Goal: Check status: Check status

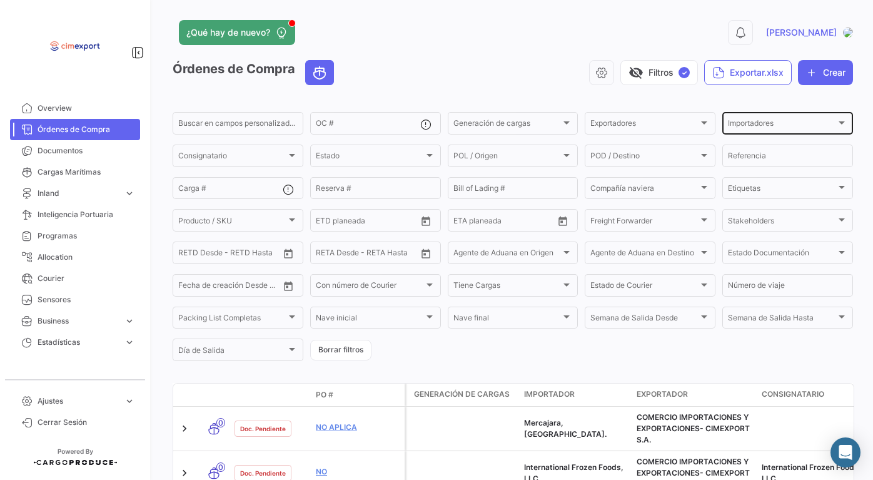
click at [787, 125] on div "Importadores" at bounding box center [782, 125] width 108 height 9
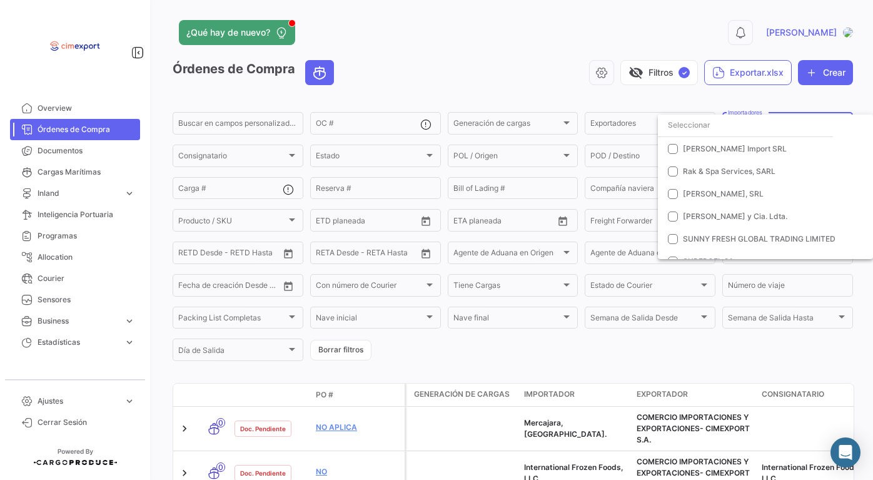
scroll to position [488, 0]
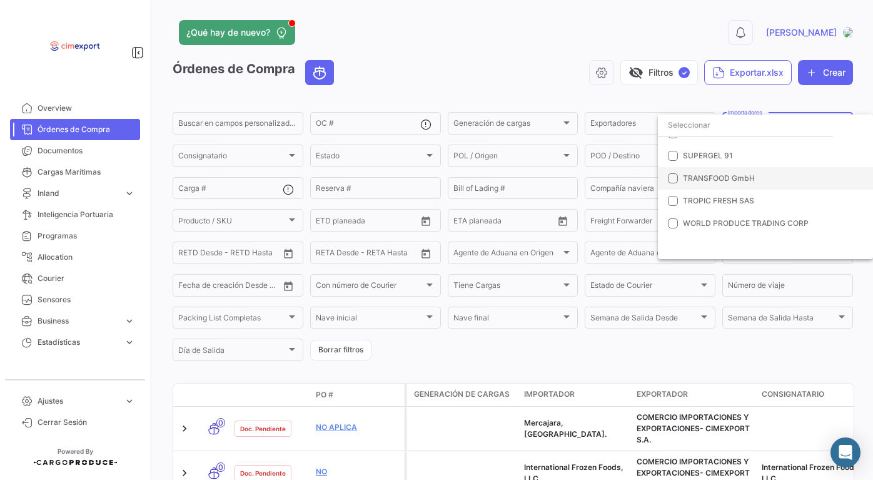
click at [705, 174] on span "TRANSFOOD GmbH" at bounding box center [719, 177] width 72 height 9
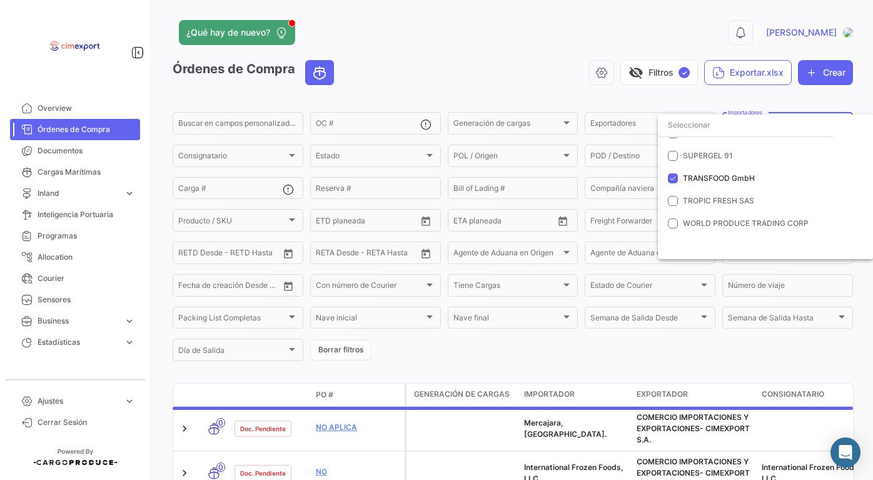
click at [582, 355] on div at bounding box center [436, 240] width 873 height 480
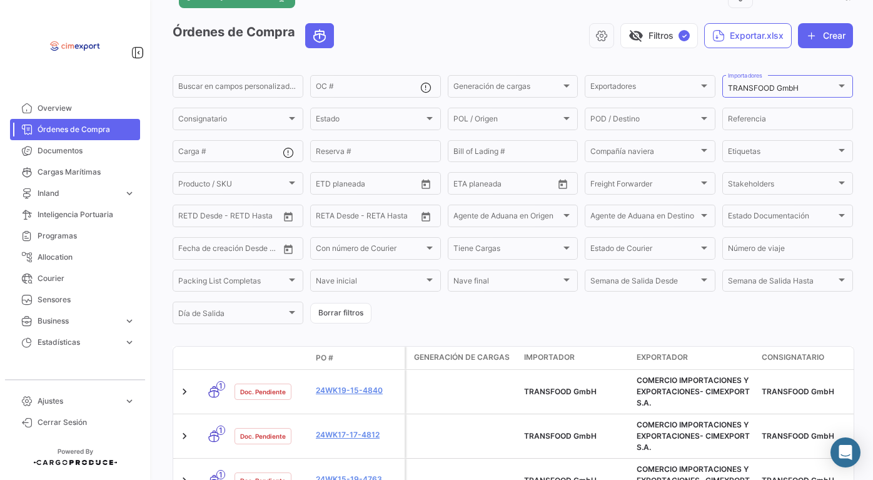
scroll to position [31, 0]
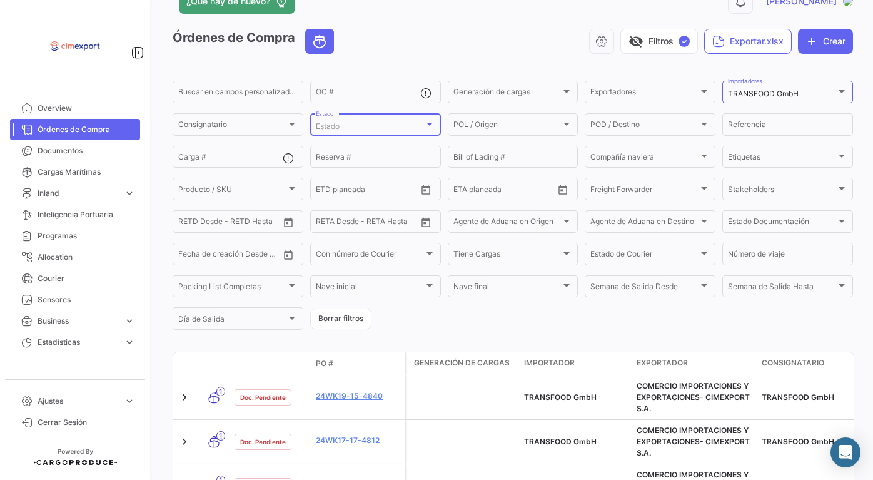
click at [365, 126] on div "Estado" at bounding box center [370, 126] width 108 height 9
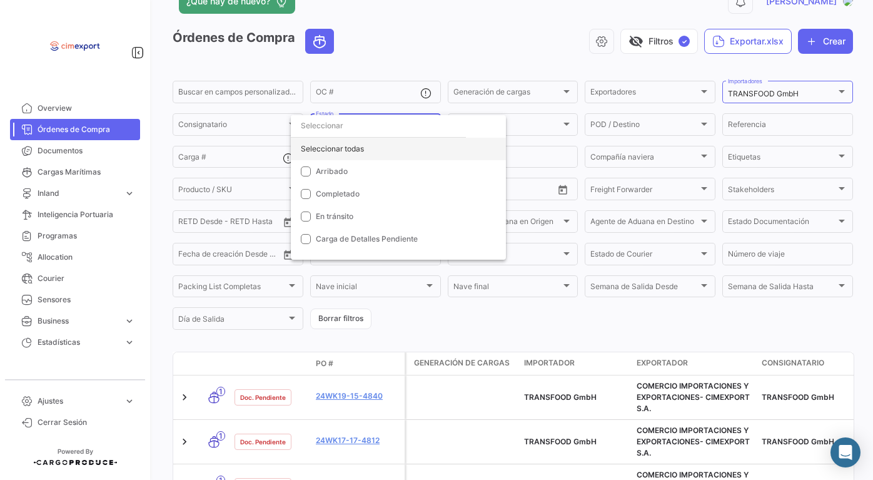
click at [313, 148] on div "Seleccionar todas" at bounding box center [398, 149] width 215 height 23
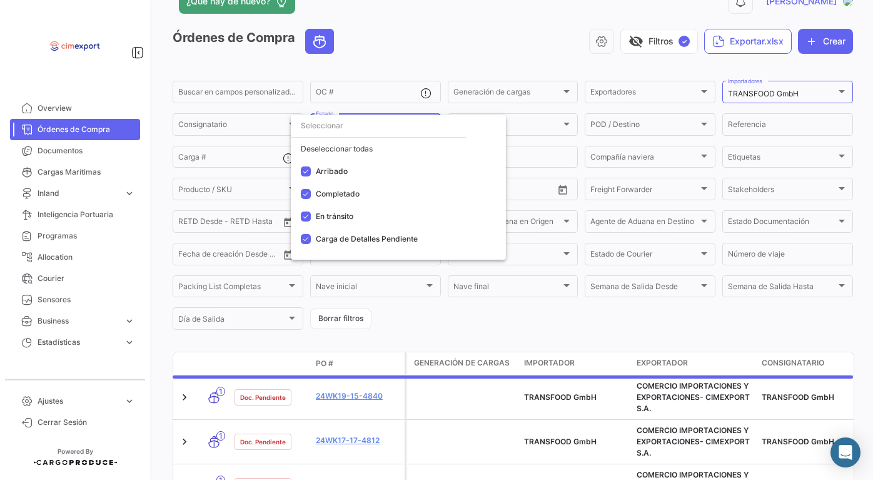
click at [396, 329] on div at bounding box center [436, 240] width 873 height 480
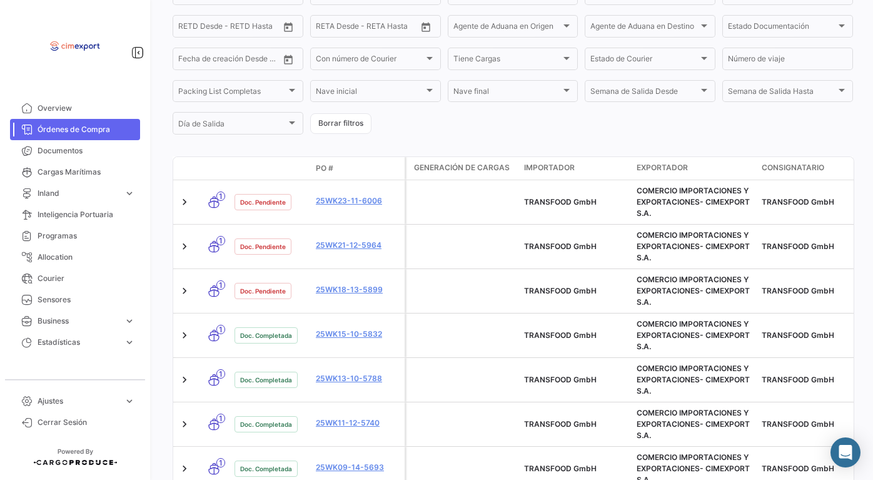
scroll to position [281, 0]
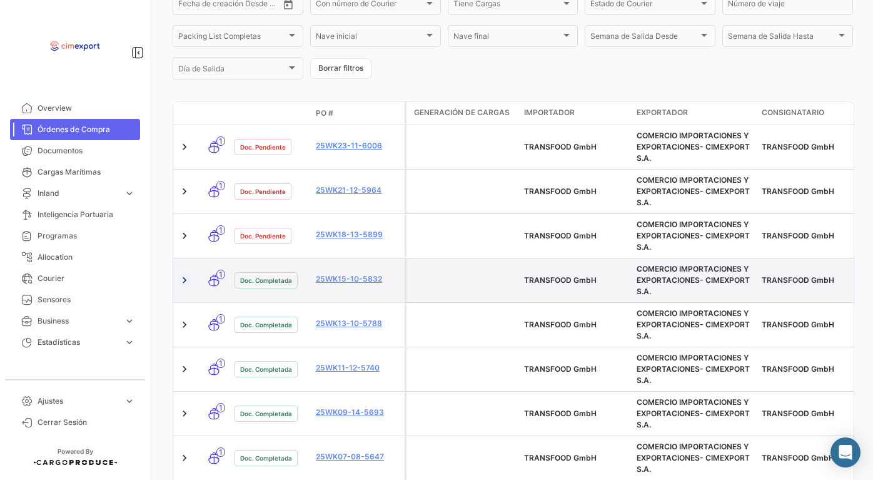
click at [186, 280] on link at bounding box center [184, 280] width 13 height 13
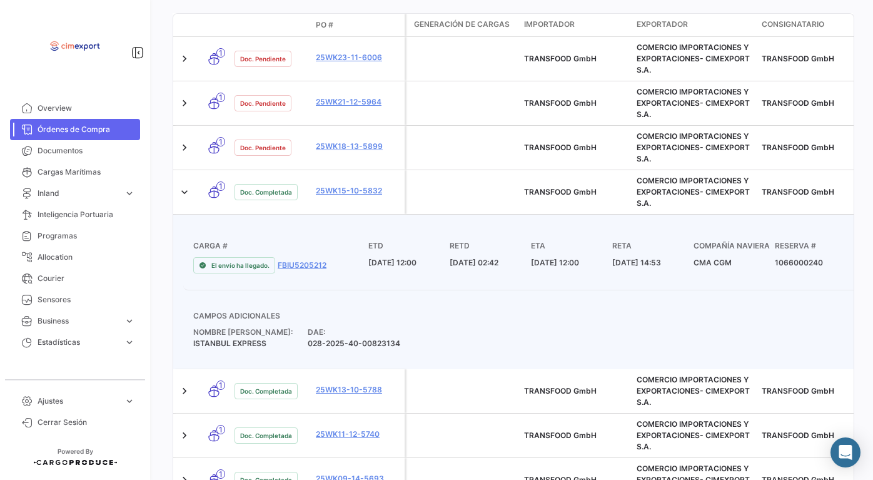
scroll to position [373, 0]
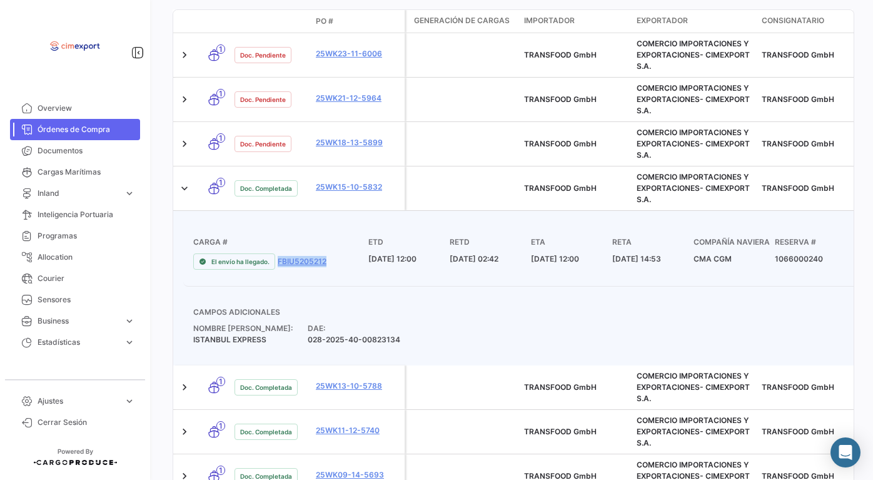
drag, startPoint x: 326, startPoint y: 266, endPoint x: 276, endPoint y: 265, distance: 50.1
click at [276, 265] on div "El envío ha llegado. FBIU5205212" at bounding box center [280, 261] width 175 height 16
copy link "FBIU5205212"
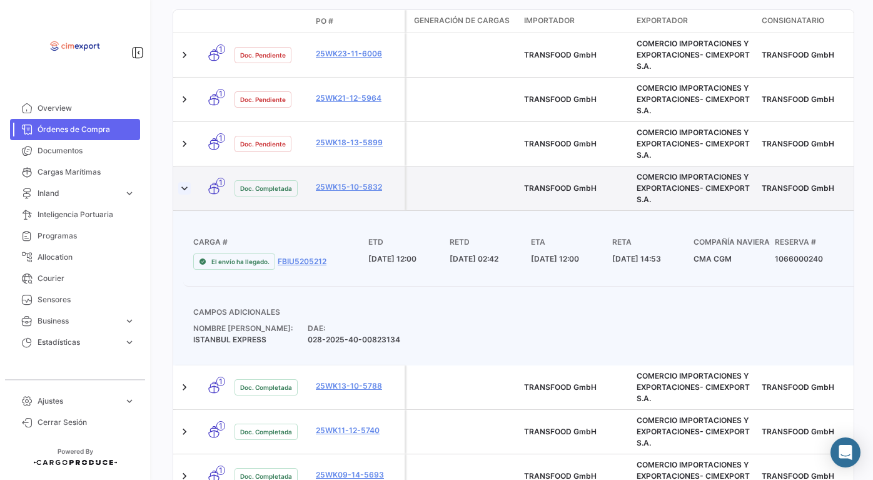
click at [184, 193] on link at bounding box center [184, 188] width 13 height 13
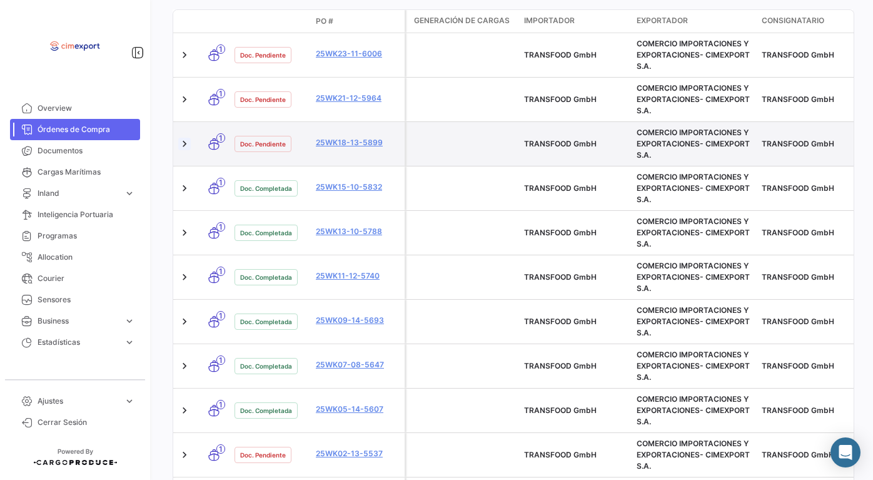
click at [186, 147] on link at bounding box center [184, 144] width 13 height 13
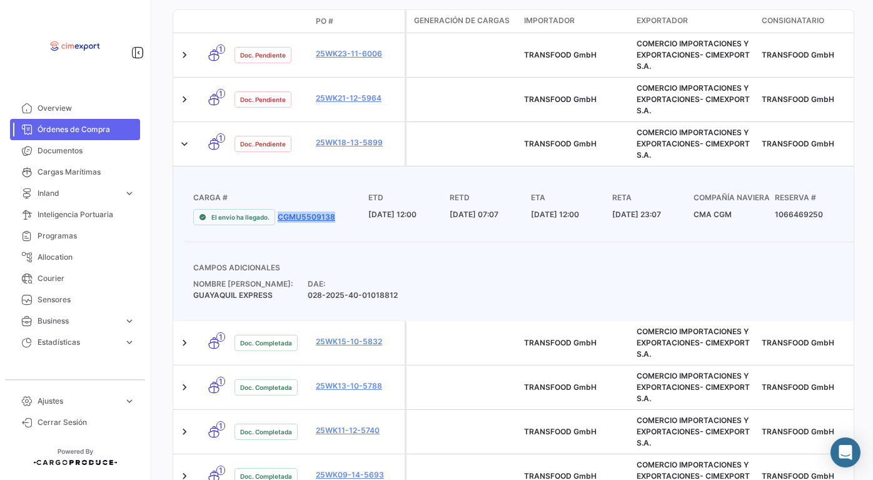
drag, startPoint x: 334, startPoint y: 223, endPoint x: 278, endPoint y: 223, distance: 55.7
click at [278, 223] on div "El envío ha llegado. CGMU5509138" at bounding box center [280, 217] width 175 height 16
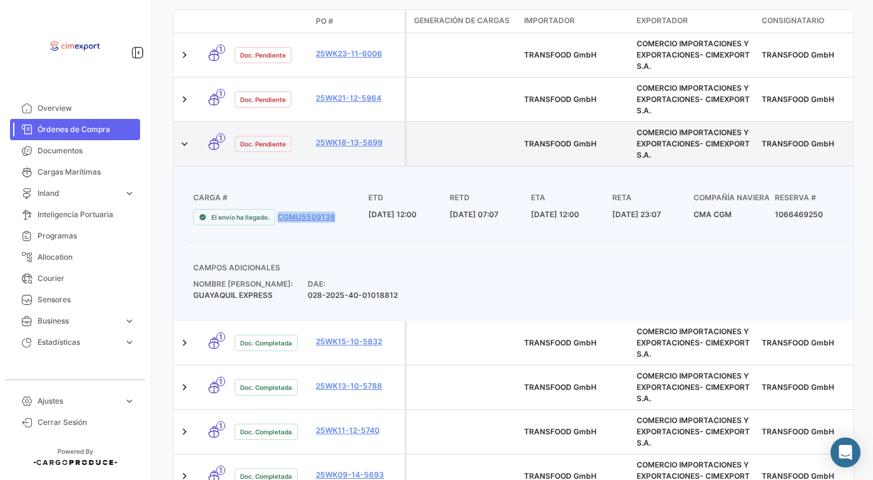
copy link "CGMU5509138"
